Goal: Book appointment/travel/reservation

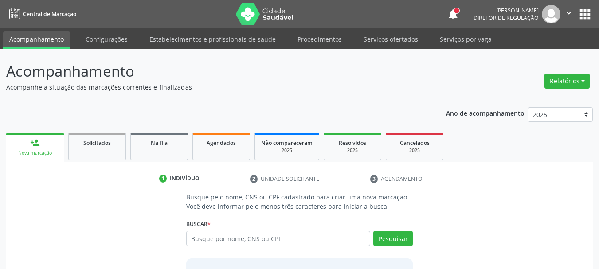
click at [256, 241] on input "text" at bounding box center [278, 238] width 184 height 15
type input "[PERSON_NAME]"
click at [387, 240] on button "Pesquisar" at bounding box center [392, 238] width 39 height 15
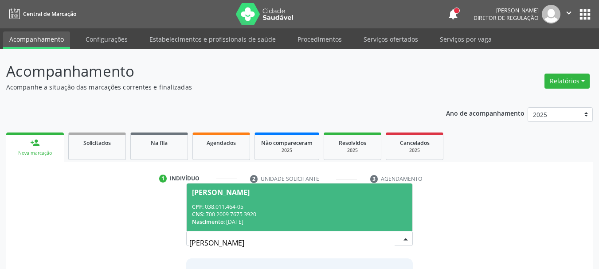
click at [341, 207] on div "CPF: 038.011.464-05" at bounding box center [300, 207] width 216 height 8
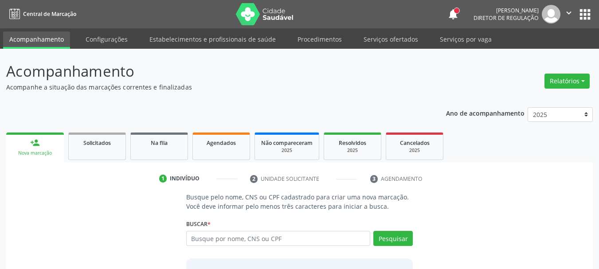
scroll to position [86, 0]
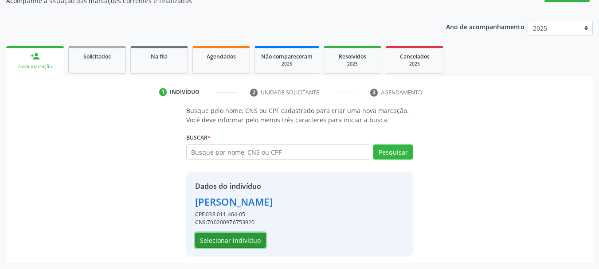
click at [241, 239] on button "Selecionar indivíduo" at bounding box center [230, 240] width 71 height 15
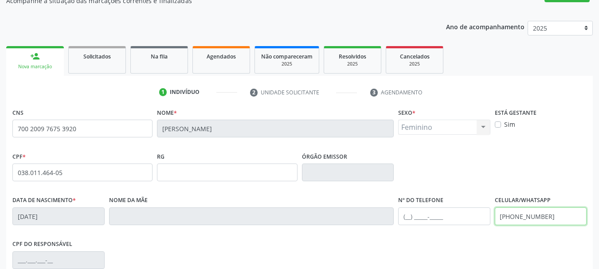
click at [570, 213] on input "[PHONE_NUMBER]" at bounding box center [541, 217] width 92 height 18
type input "("
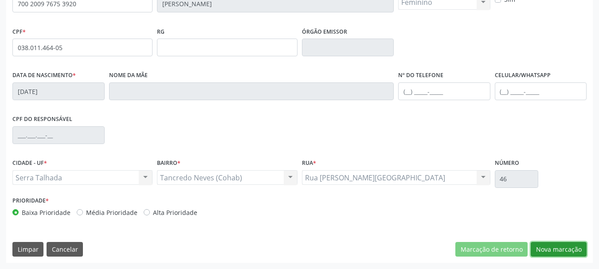
click at [576, 251] on button "Nova marcação" at bounding box center [559, 249] width 56 height 15
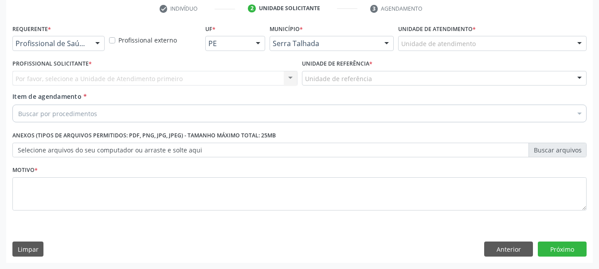
scroll to position [170, 0]
click at [88, 48] on div "Profissional de Saúde" at bounding box center [58, 43] width 92 height 15
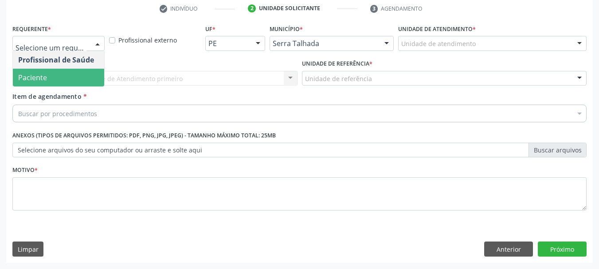
click at [85, 74] on span "Paciente" at bounding box center [58, 78] width 91 height 18
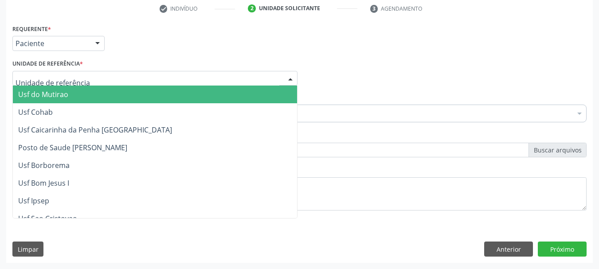
click at [83, 75] on div at bounding box center [154, 78] width 285 height 15
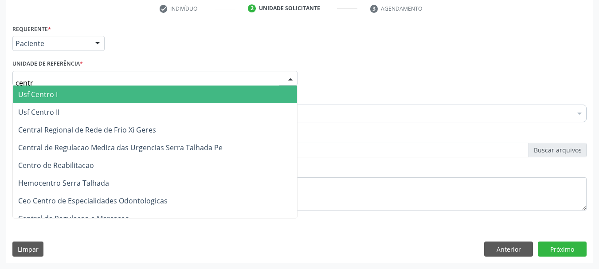
type input "centro"
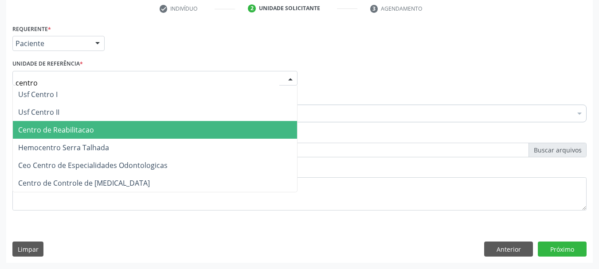
click at [65, 129] on span "Centro de Reabilitacao" at bounding box center [56, 130] width 76 height 10
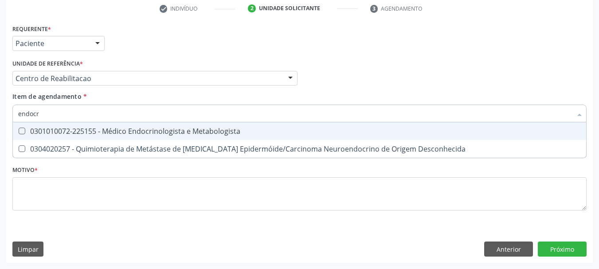
type input "endocri"
click at [61, 134] on div "0301010072-225155 - Médico Endocrinologista e Metabologista" at bounding box center [299, 131] width 563 height 7
checkbox Metabologista "true"
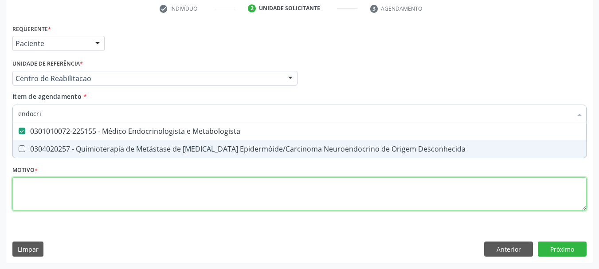
click at [48, 185] on div "Requerente * Paciente Profissional de Saúde Paciente Nenhum resultado encontrad…" at bounding box center [299, 122] width 574 height 201
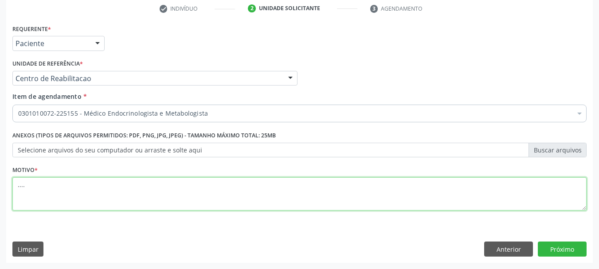
type textarea "....."
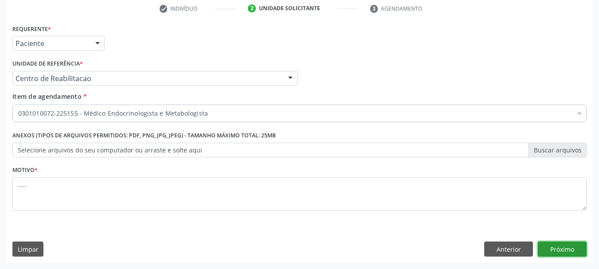
click at [557, 252] on button "Próximo" at bounding box center [562, 249] width 49 height 15
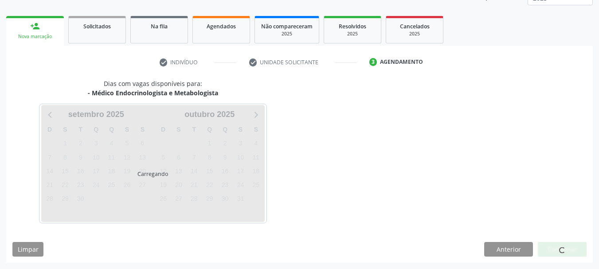
scroll to position [117, 0]
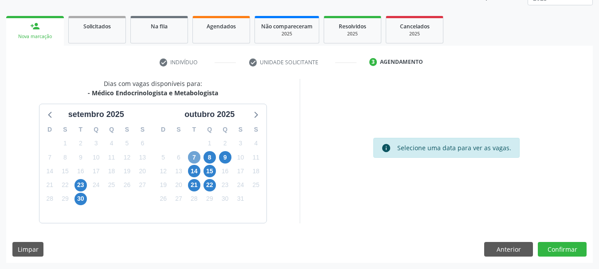
click at [191, 158] on span "7" at bounding box center [194, 157] width 12 height 12
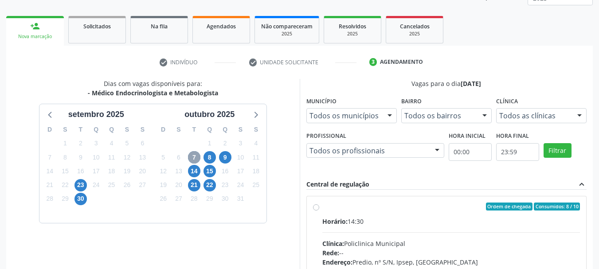
scroll to position [261, 0]
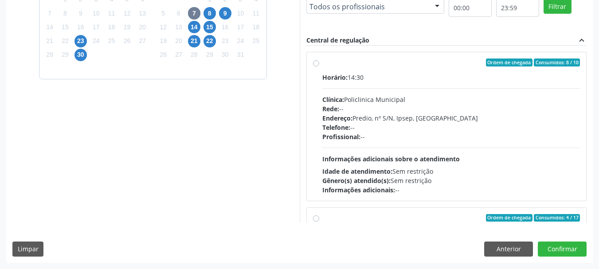
click at [322, 63] on label "Ordem de chegada Consumidos: 8 / 10 Horário: 14:30 Clínica: Policlinica Municip…" at bounding box center [451, 127] width 258 height 136
click at [318, 63] on input "Ordem de chegada Consumidos: 8 / 10 Horário: 14:30 Clínica: Policlinica Municip…" at bounding box center [316, 63] width 6 height 8
radio input "true"
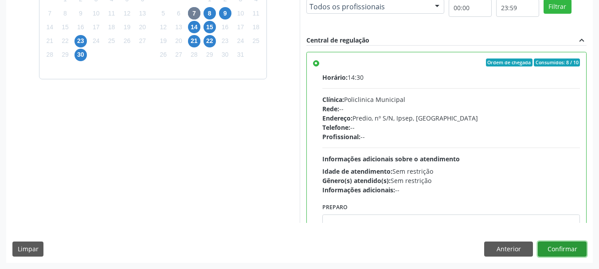
click at [570, 247] on button "Confirmar" at bounding box center [562, 249] width 49 height 15
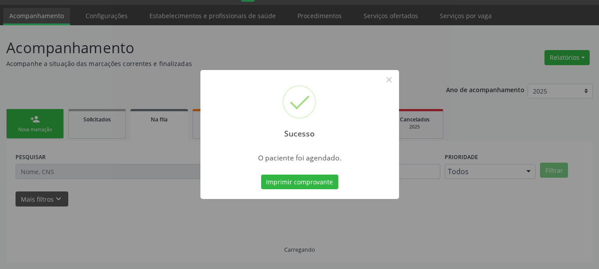
scroll to position [24, 0]
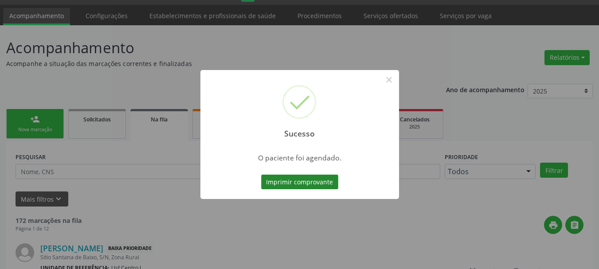
click at [301, 177] on button "Imprimir comprovante" at bounding box center [299, 182] width 77 height 15
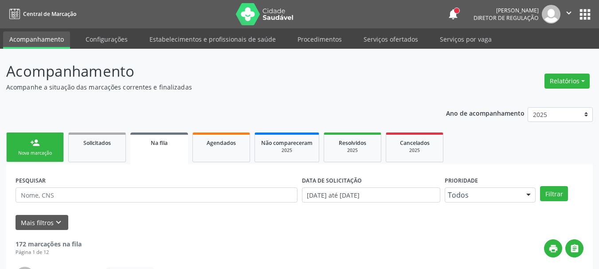
scroll to position [26, 0]
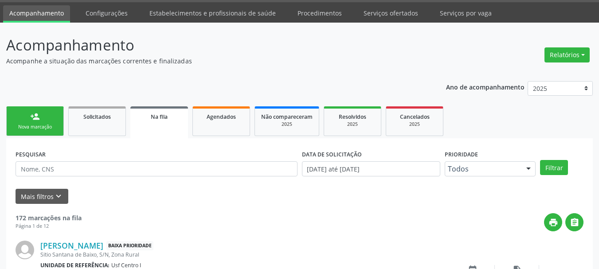
click at [584, 13] on ul "Acompanhamento Configurações Estabelecimentos e profissionais de saúde Procedim…" at bounding box center [299, 12] width 599 height 20
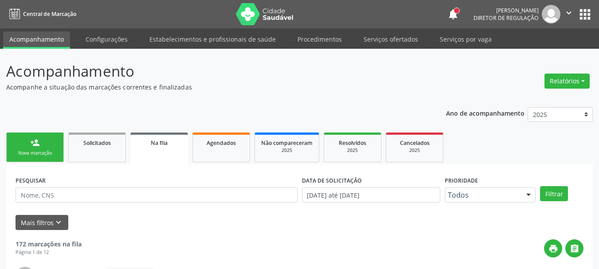
click at [587, 14] on button "apps" at bounding box center [585, 15] width 16 height 16
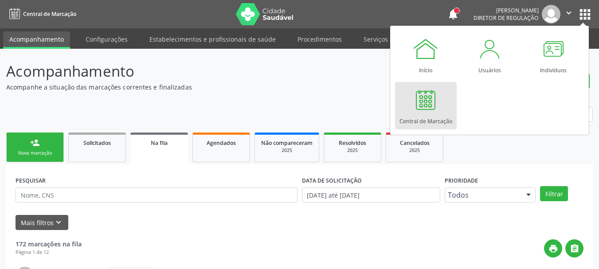
click at [442, 111] on link "Central de Marcação" at bounding box center [426, 105] width 62 height 47
